Goal: Transaction & Acquisition: Subscribe to service/newsletter

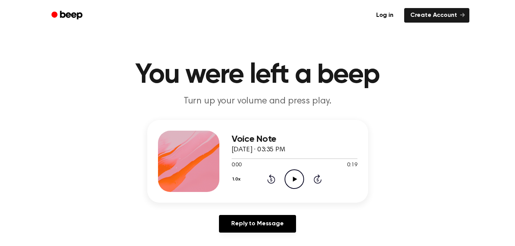
click at [301, 177] on icon "Play Audio" at bounding box center [295, 179] width 20 height 20
click at [301, 177] on icon "Pause Audio" at bounding box center [295, 179] width 20 height 20
click at [446, 17] on link "Create Account" at bounding box center [436, 15] width 65 height 15
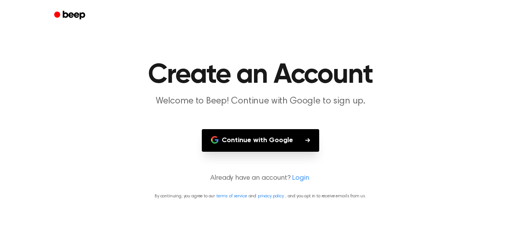
click at [288, 132] on button "Continue with Google" at bounding box center [260, 140] width 117 height 23
click at [279, 146] on button "Continue with Google" at bounding box center [260, 140] width 117 height 23
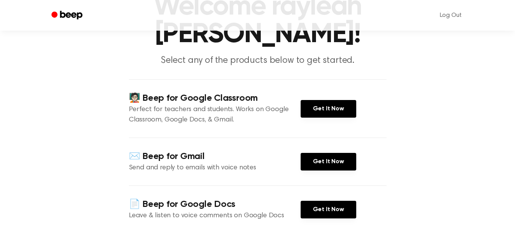
scroll to position [68, 0]
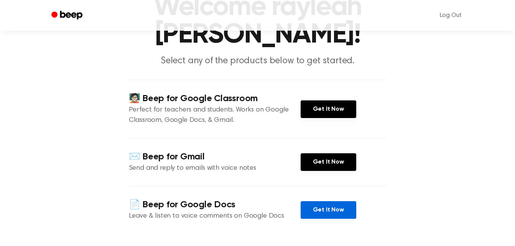
click at [332, 201] on link "Get It Now" at bounding box center [329, 210] width 56 height 18
